Goal: Download file/media

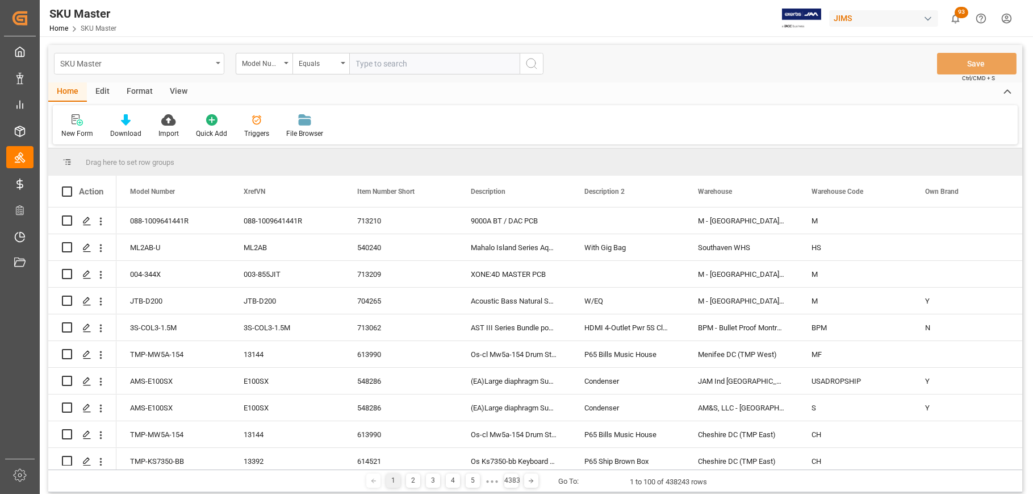
click at [220, 62] on icon "open menu" at bounding box center [218, 63] width 5 height 2
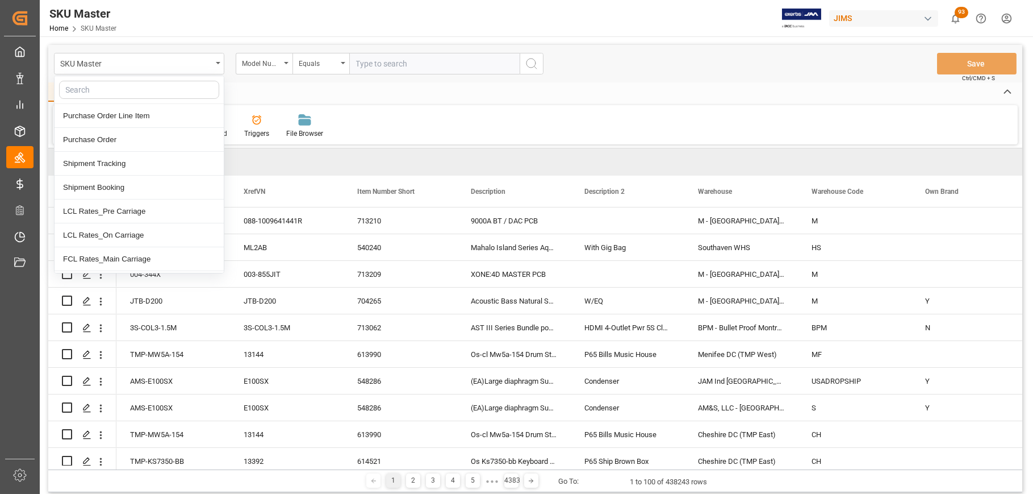
click at [260, 92] on div "Home Edit Format View" at bounding box center [535, 91] width 974 height 19
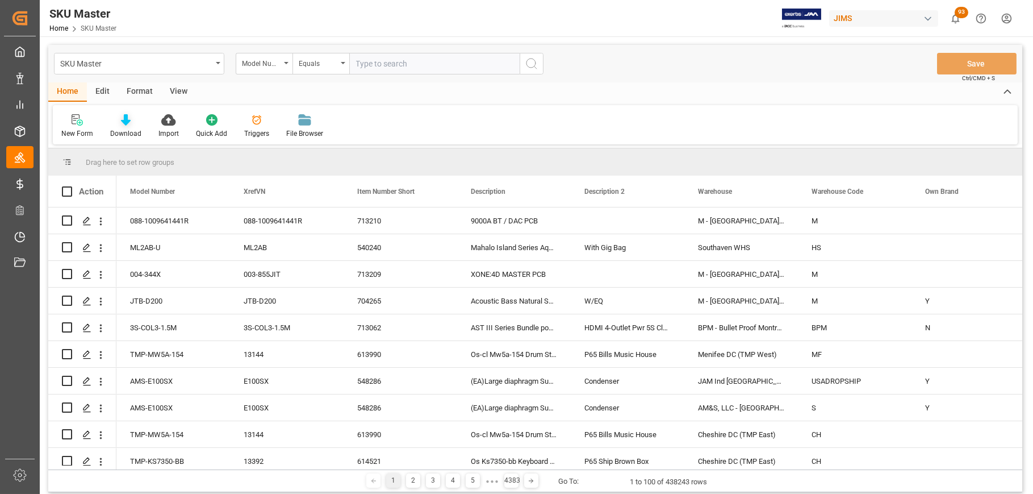
click at [119, 127] on div "Download" at bounding box center [126, 126] width 48 height 25
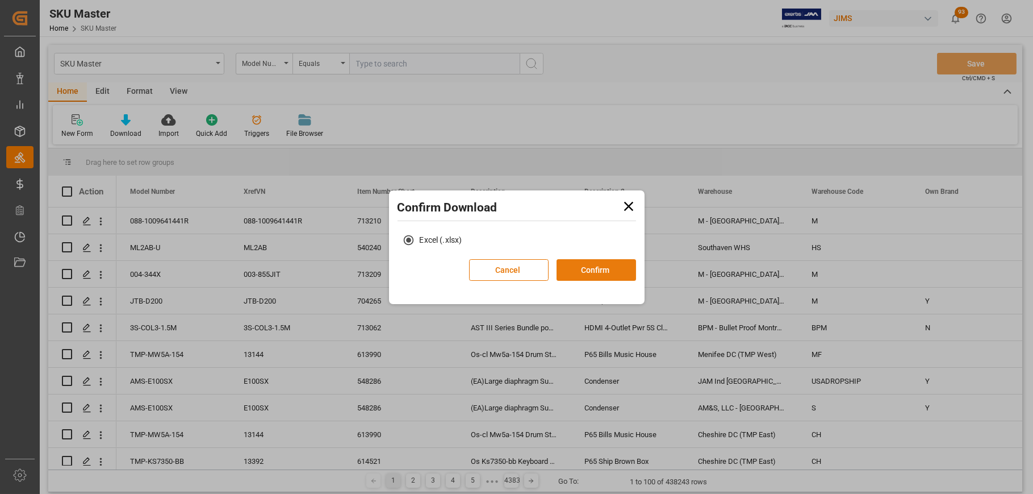
click at [575, 268] on button "Confirm" at bounding box center [597, 270] width 80 height 22
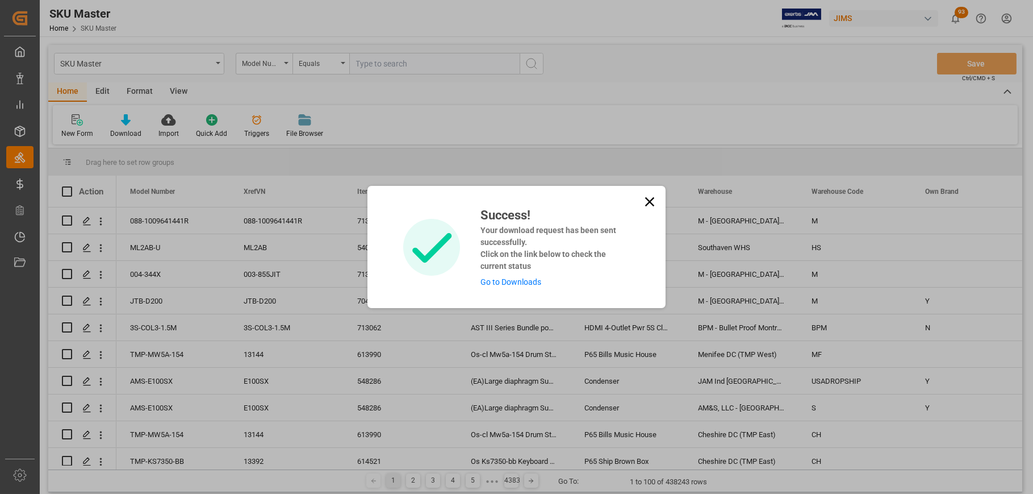
click at [651, 200] on icon at bounding box center [649, 201] width 9 height 9
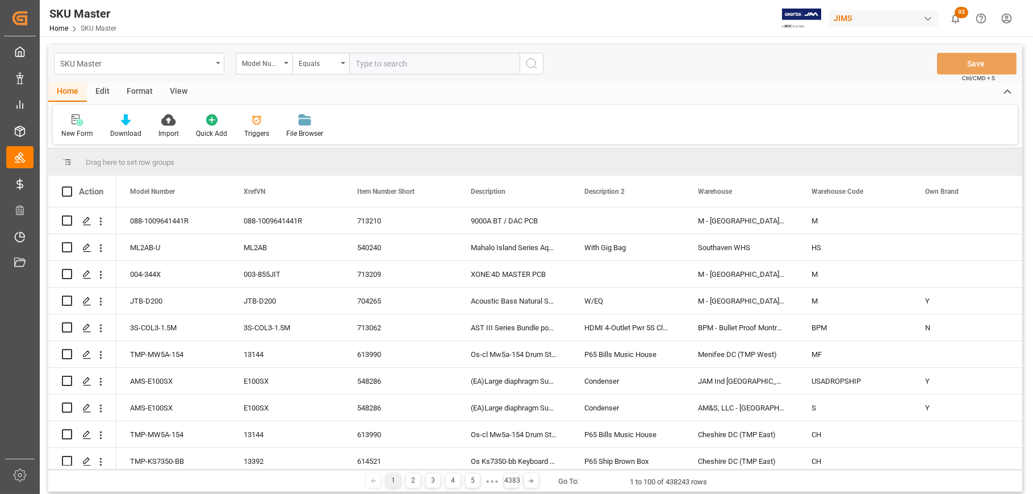
click at [218, 62] on icon "open menu" at bounding box center [218, 63] width 5 height 2
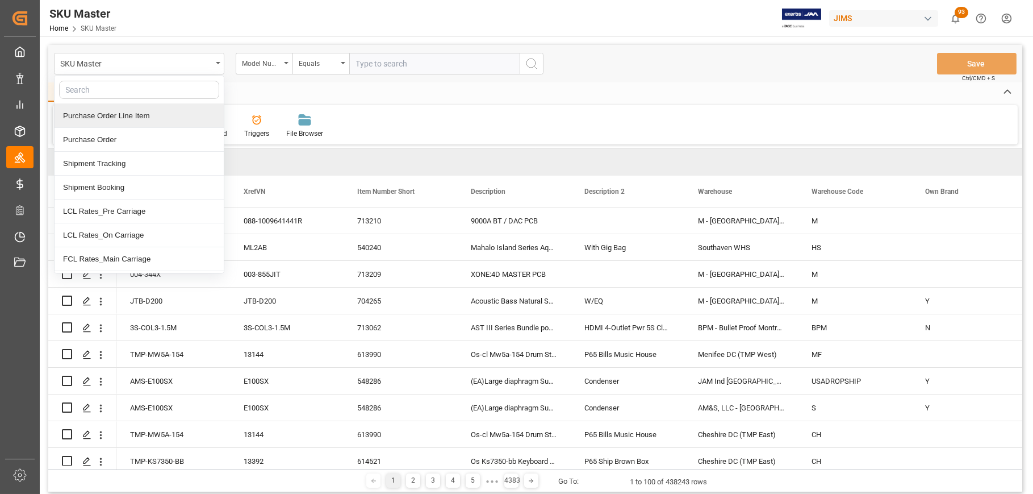
click at [135, 118] on div "Purchase Order Line Item" at bounding box center [139, 116] width 169 height 24
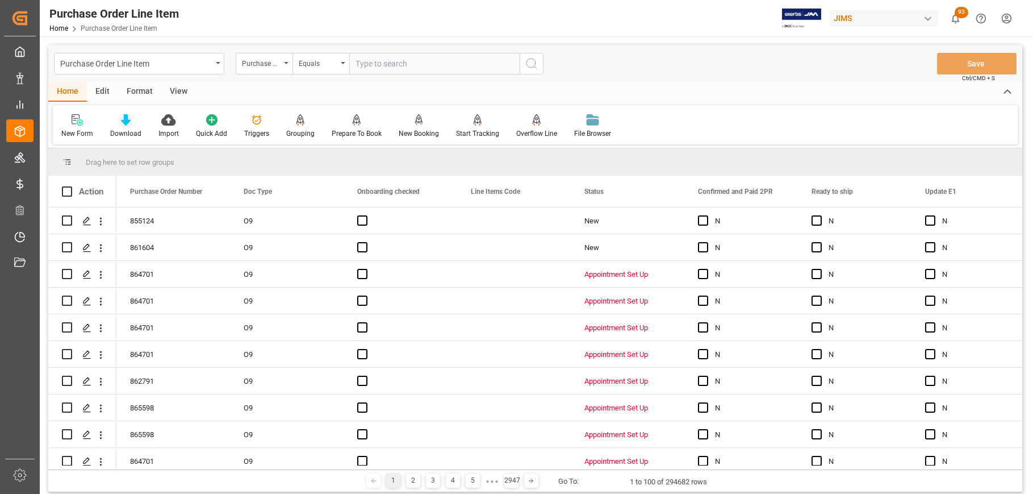
click at [125, 128] on div "Download" at bounding box center [125, 133] width 31 height 10
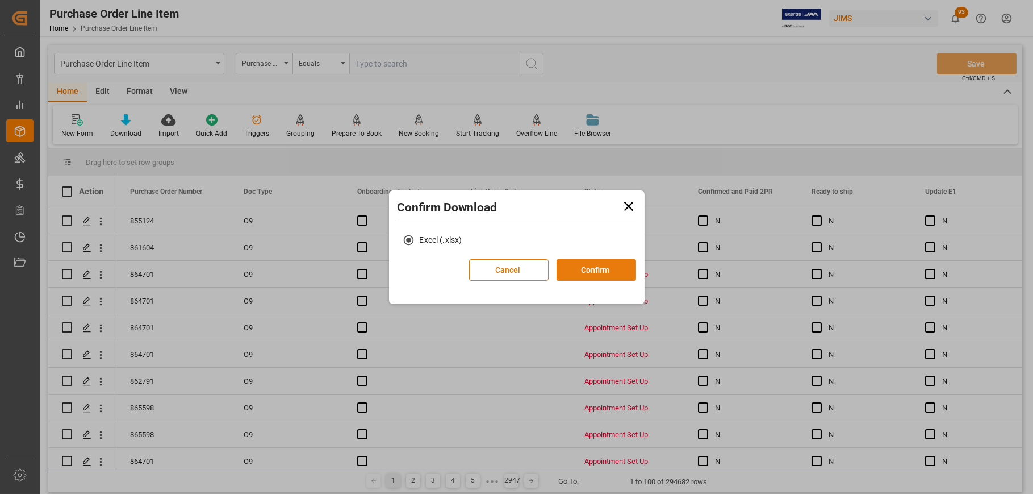
click at [580, 273] on button "Confirm" at bounding box center [597, 270] width 80 height 22
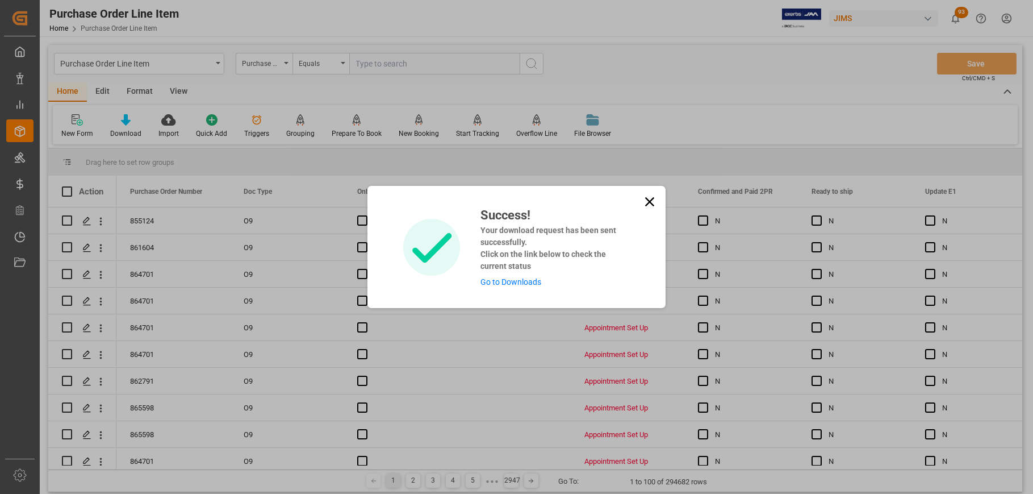
click at [656, 199] on icon at bounding box center [650, 202] width 16 height 16
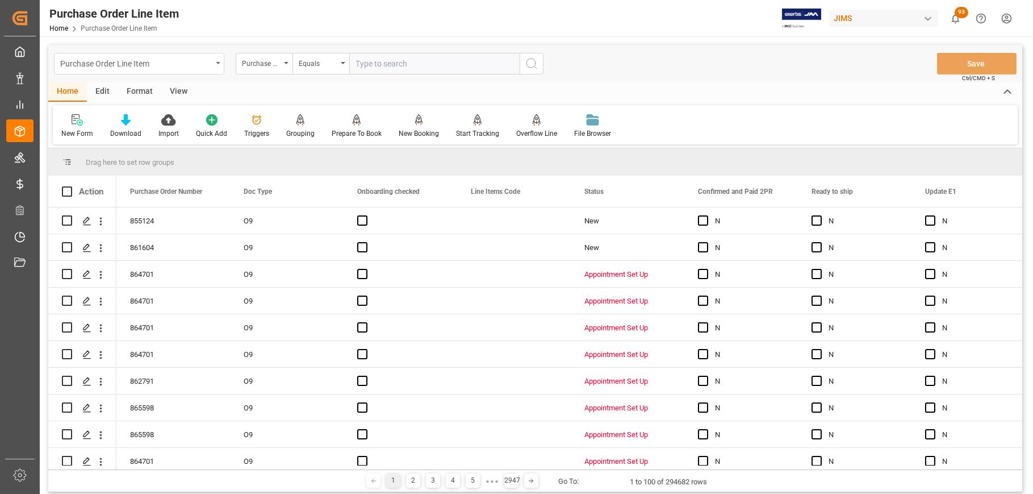
click at [216, 66] on div "Purchase Order Line Item" at bounding box center [139, 64] width 170 height 22
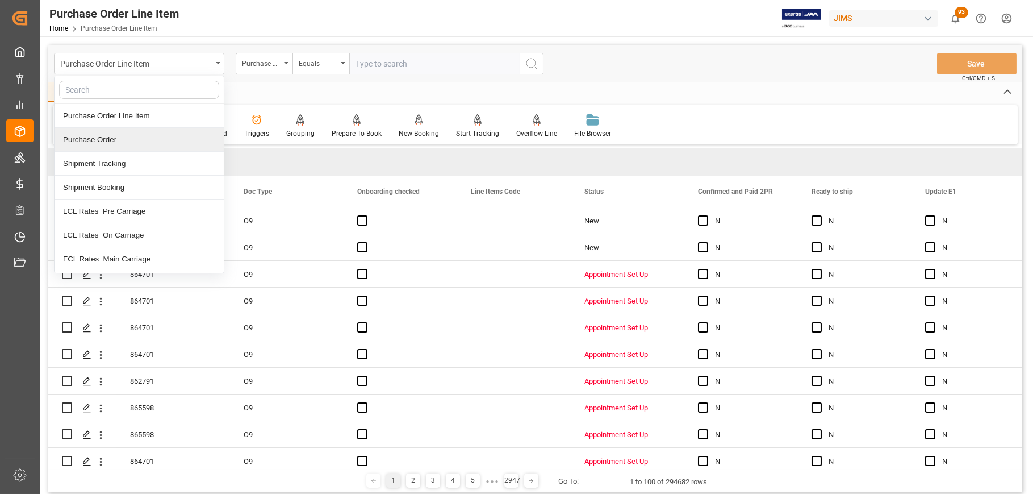
click at [141, 141] on div "Purchase Order" at bounding box center [139, 140] width 169 height 24
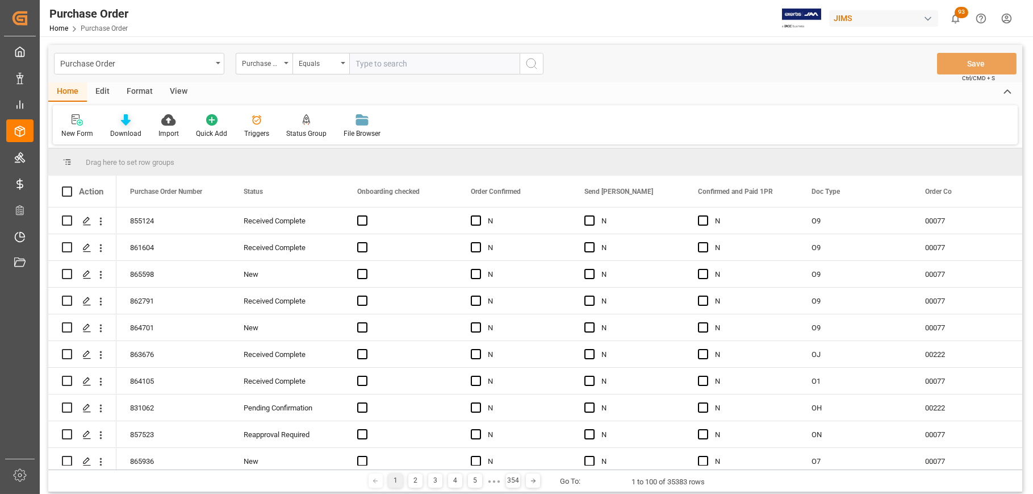
click at [126, 130] on div "Download" at bounding box center [125, 133] width 31 height 10
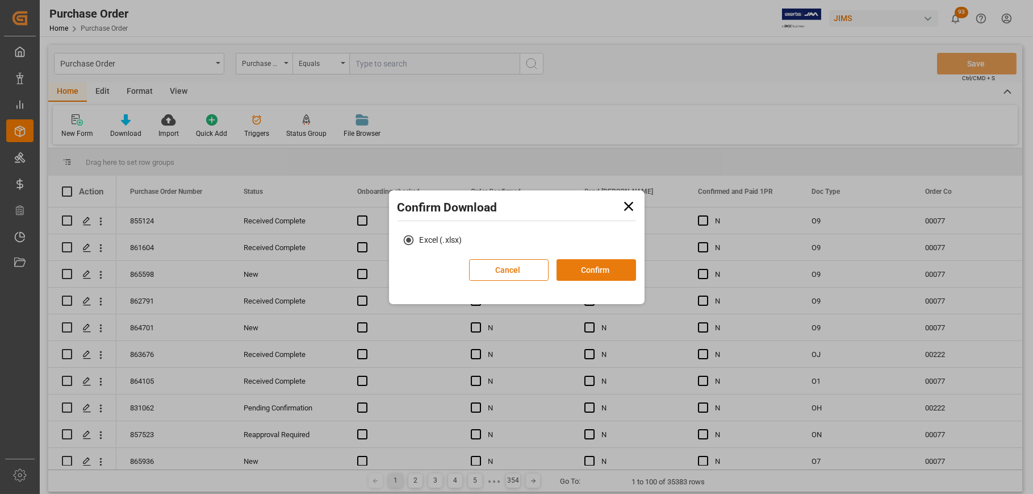
click at [611, 269] on button "Confirm" at bounding box center [597, 270] width 80 height 22
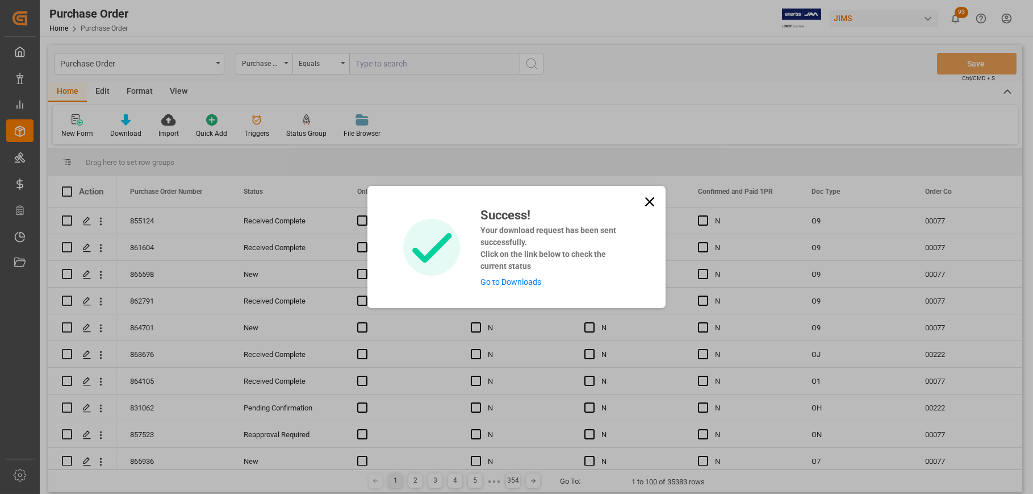
click at [648, 205] on icon at bounding box center [650, 202] width 16 height 16
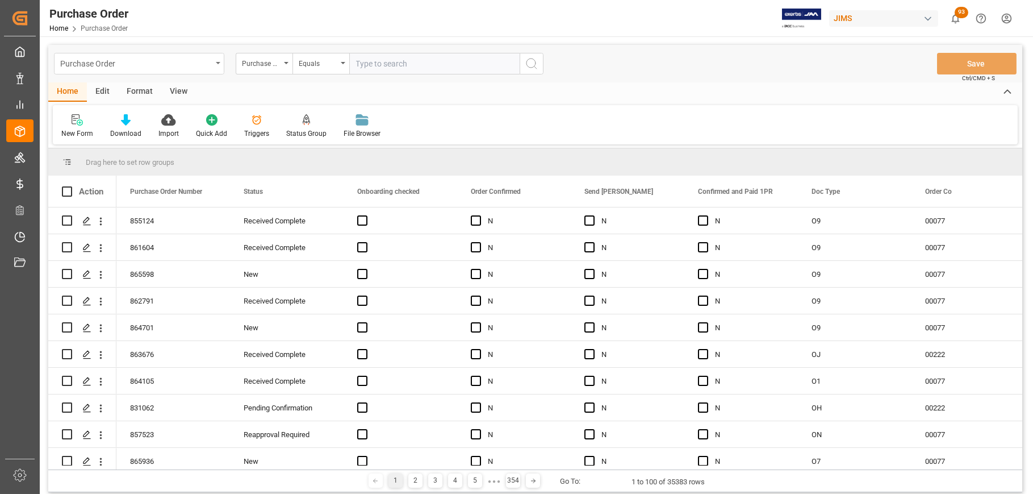
click at [218, 60] on div "Purchase Order" at bounding box center [139, 64] width 170 height 22
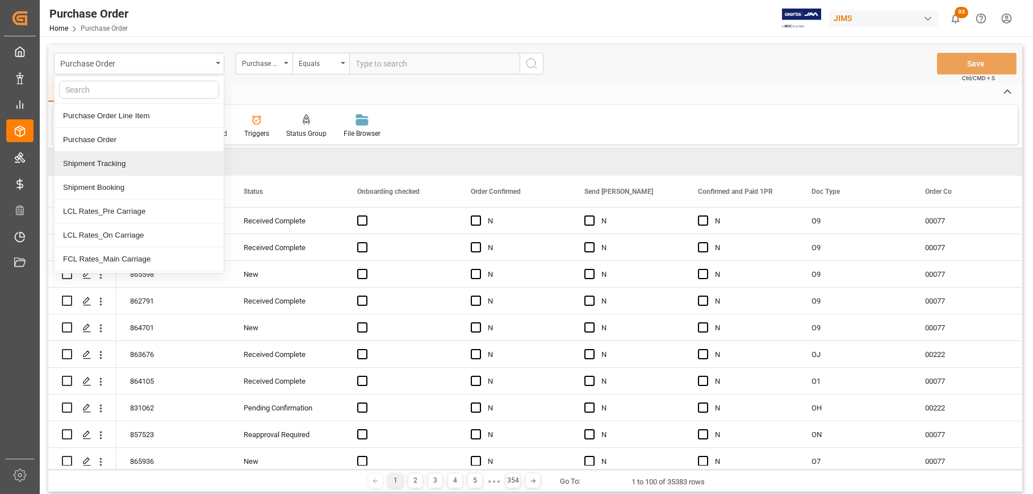
click at [141, 167] on div "Shipment Tracking" at bounding box center [139, 164] width 169 height 24
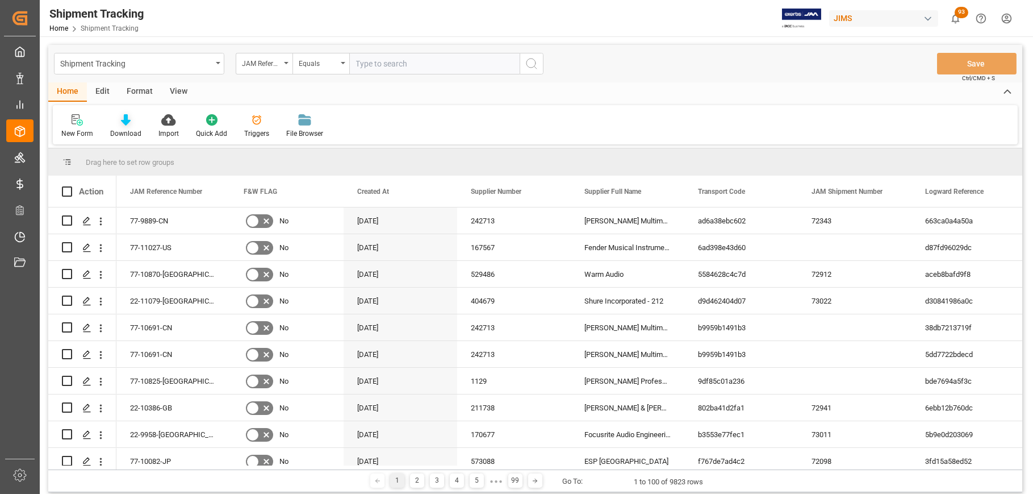
click at [127, 124] on icon at bounding box center [126, 119] width 10 height 11
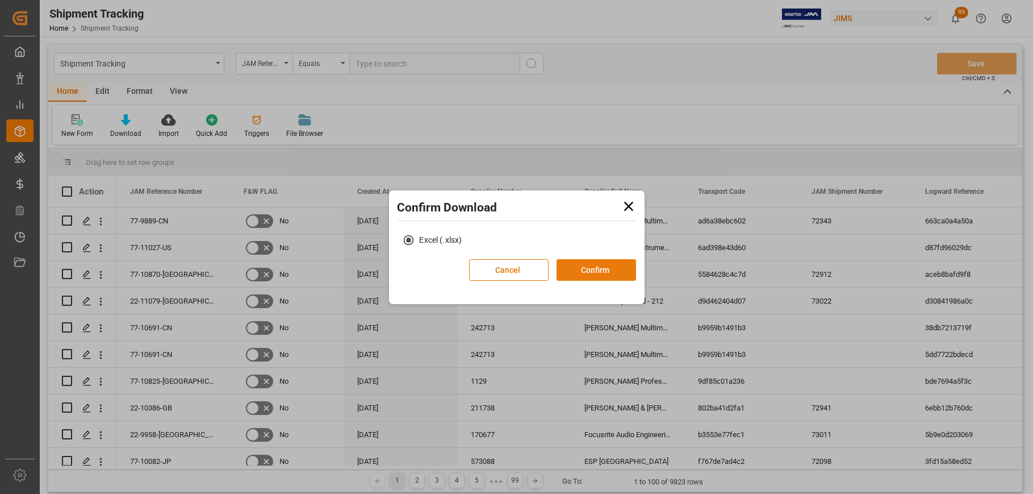
click at [607, 277] on button "Confirm" at bounding box center [597, 270] width 80 height 22
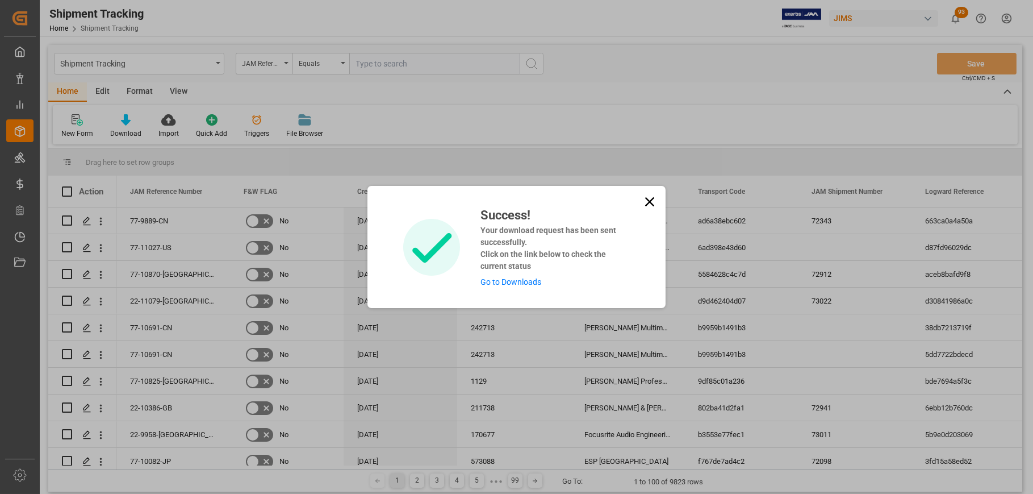
click at [650, 198] on icon at bounding box center [650, 202] width 16 height 16
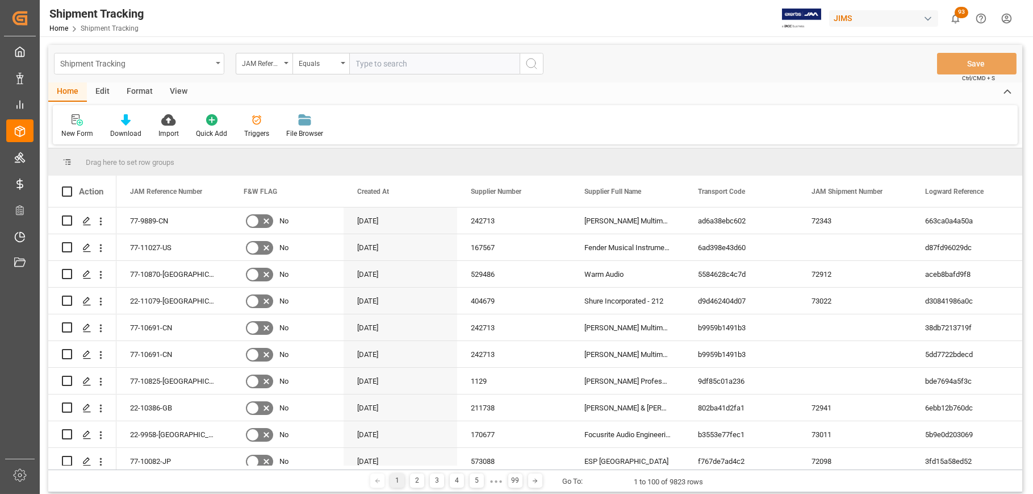
click at [220, 65] on div "Shipment Tracking" at bounding box center [139, 64] width 170 height 22
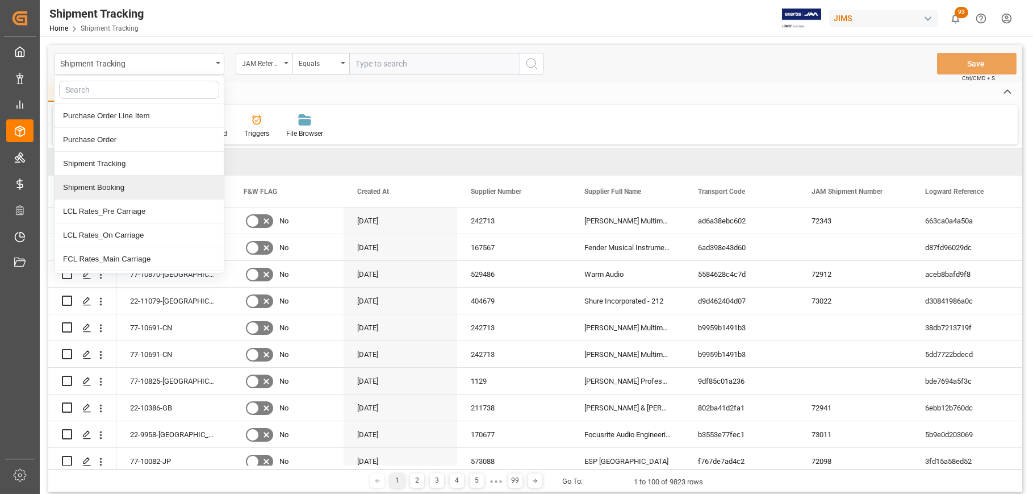
click at [135, 185] on div "Shipment Booking" at bounding box center [139, 188] width 169 height 24
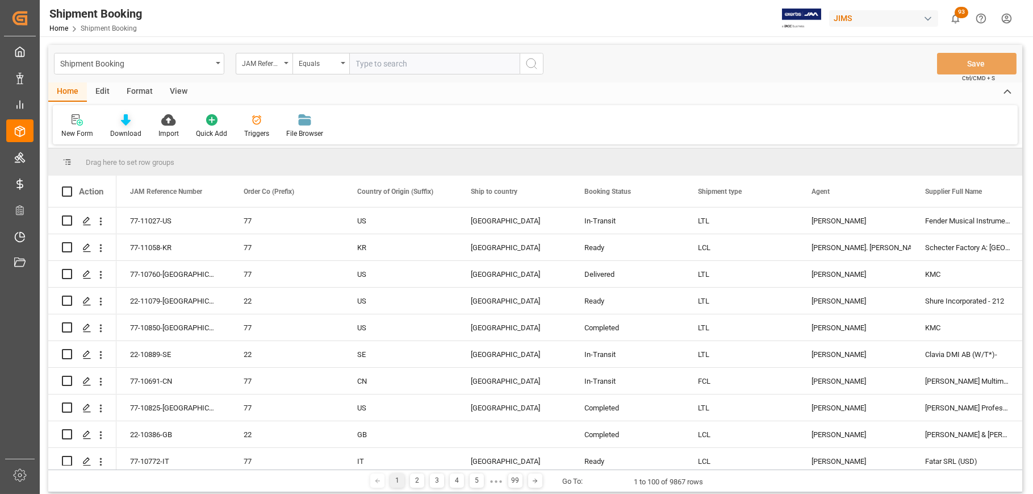
click at [126, 129] on div "Download" at bounding box center [125, 133] width 31 height 10
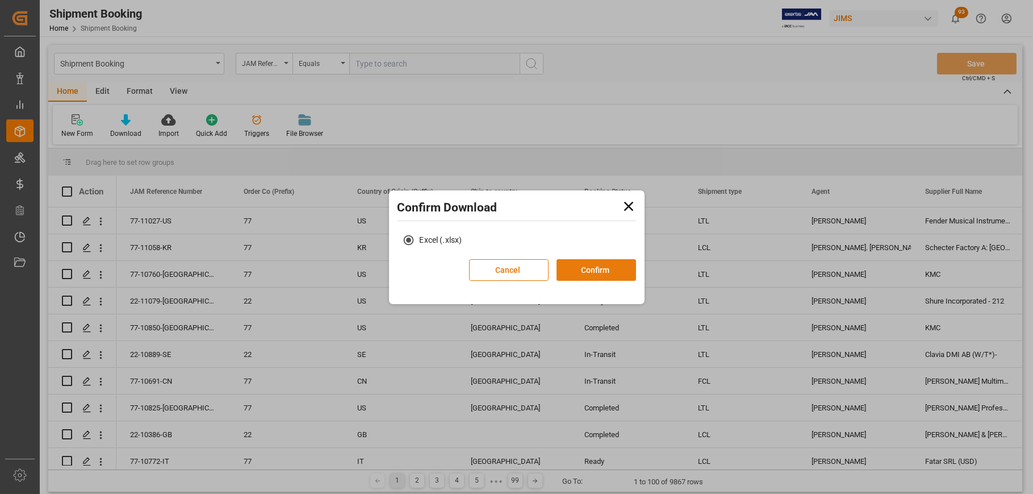
click at [611, 270] on button "Confirm" at bounding box center [597, 270] width 80 height 22
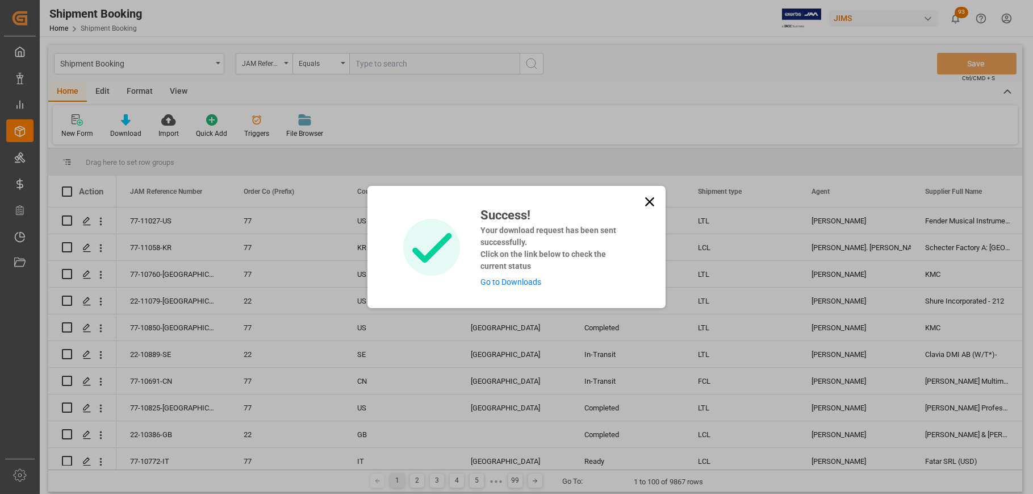
click at [529, 282] on link "Go to Downloads" at bounding box center [511, 281] width 61 height 9
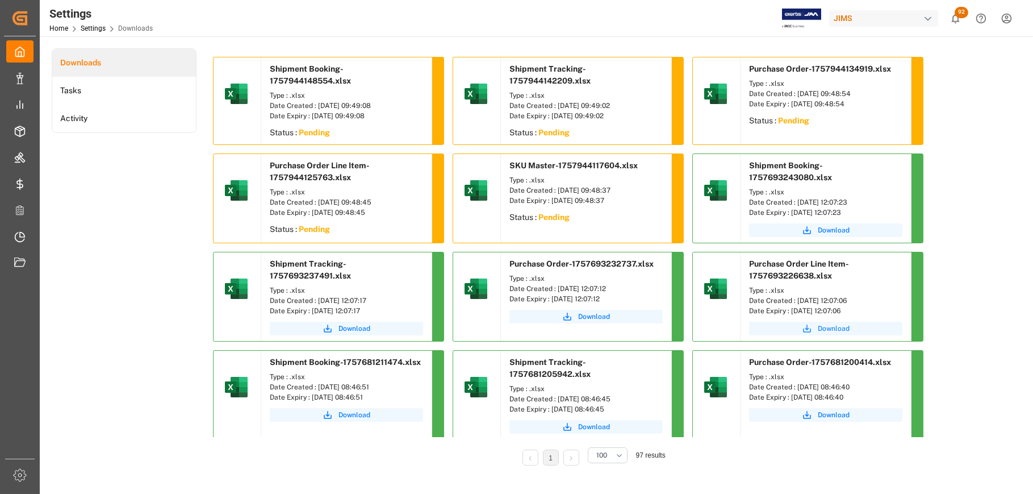
click at [831, 333] on button "Download" at bounding box center [825, 329] width 153 height 14
drag, startPoint x: 873, startPoint y: 301, endPoint x: 797, endPoint y: 300, distance: 76.1
click at [797, 300] on div "Date Created : [DATE] 12:07:06" at bounding box center [825, 300] width 153 height 10
copy div "[DATE] 12:07:06"
